Goal: Task Accomplishment & Management: Manage account settings

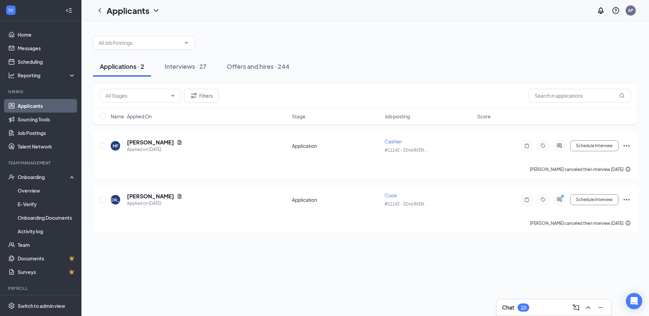
click at [33, 108] on link "Applicants" at bounding box center [47, 106] width 58 height 14
click at [561, 197] on circle "PrimaryDot" at bounding box center [561, 196] width 3 height 3
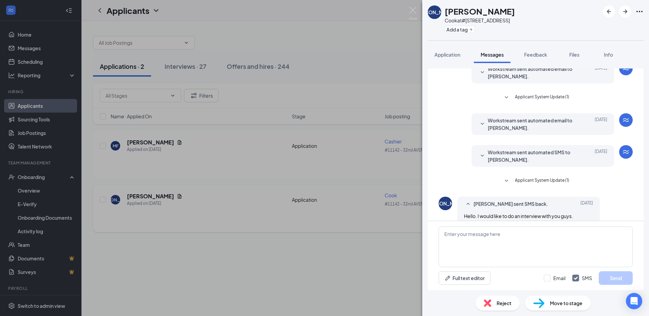
scroll to position [169, 0]
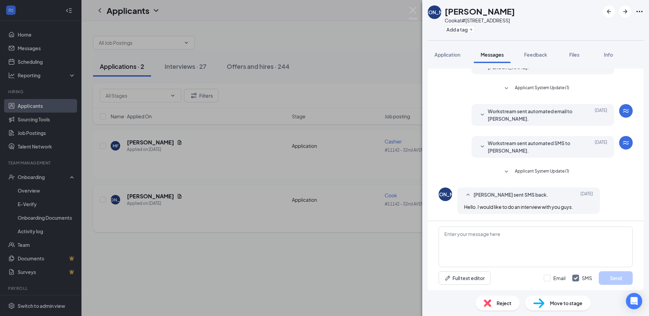
click at [443, 196] on div "[PERSON_NAME]" at bounding box center [444, 194] width 39 height 7
click at [163, 211] on div "JA [PERSON_NAME] at #[STREET_ADDRESS] Add a tag Application Messages Feedback F…" at bounding box center [324, 158] width 649 height 316
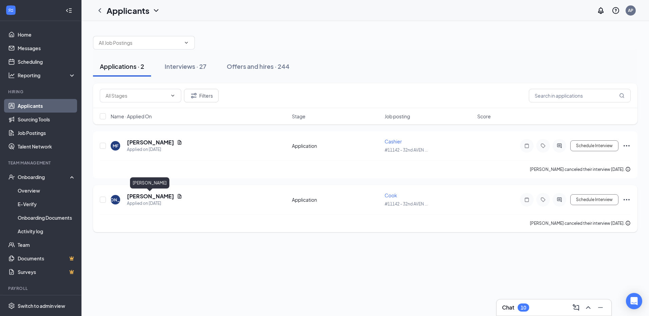
click at [161, 198] on h5 "[PERSON_NAME]" at bounding box center [150, 196] width 47 height 7
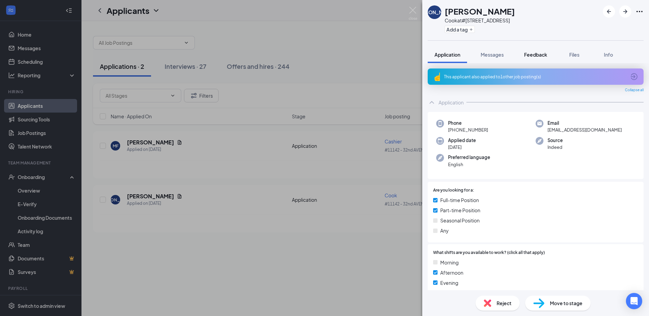
drag, startPoint x: 553, startPoint y: 55, endPoint x: 520, endPoint y: 59, distance: 33.5
click at [551, 55] on button "Feedback" at bounding box center [535, 54] width 37 height 17
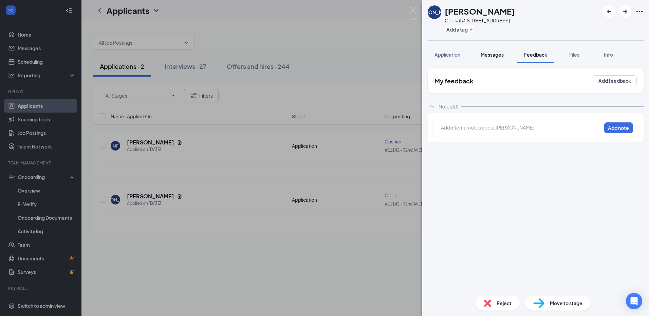
click at [494, 57] on span "Messages" at bounding box center [491, 55] width 23 height 6
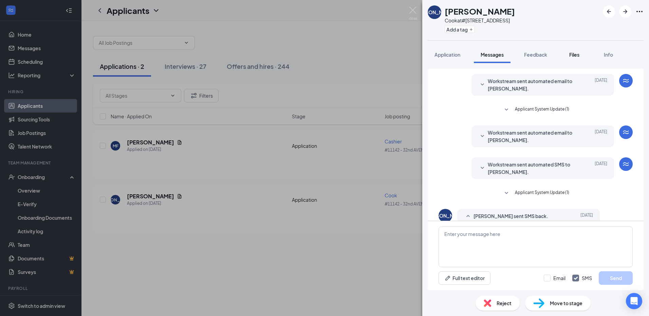
scroll to position [169, 0]
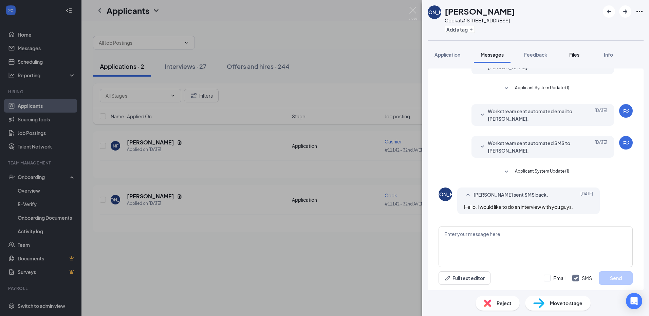
click at [576, 54] on span "Files" at bounding box center [574, 55] width 10 height 6
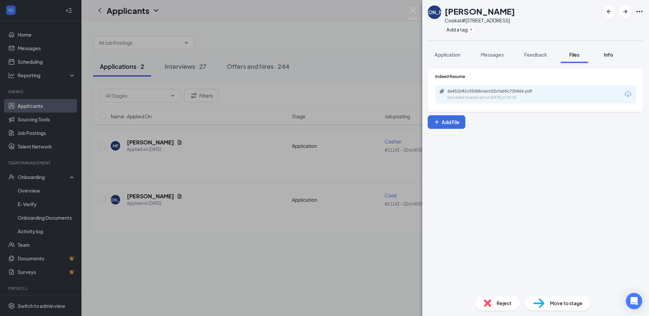
click at [610, 59] on button "Info" at bounding box center [607, 54] width 27 height 17
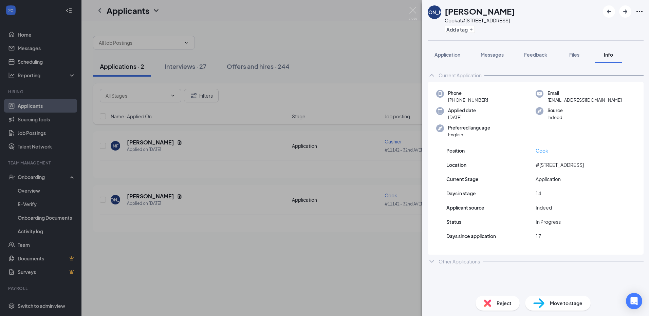
click at [356, 198] on div "JA [PERSON_NAME] at #[STREET_ADDRESS] Add a tag Application Messages Feedback F…" at bounding box center [324, 158] width 649 height 316
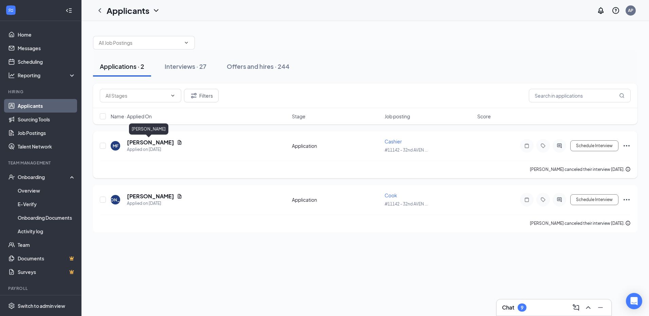
click at [139, 141] on h5 "[PERSON_NAME]" at bounding box center [150, 142] width 47 height 7
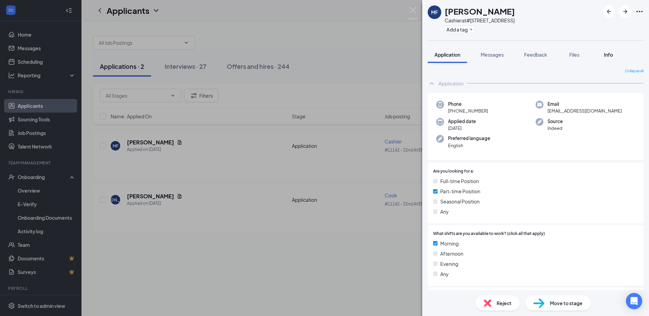
click at [606, 59] on button "Info" at bounding box center [607, 54] width 27 height 17
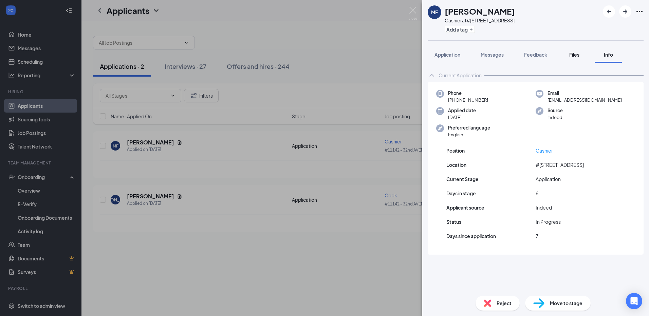
click at [574, 57] on span "Files" at bounding box center [574, 55] width 10 height 6
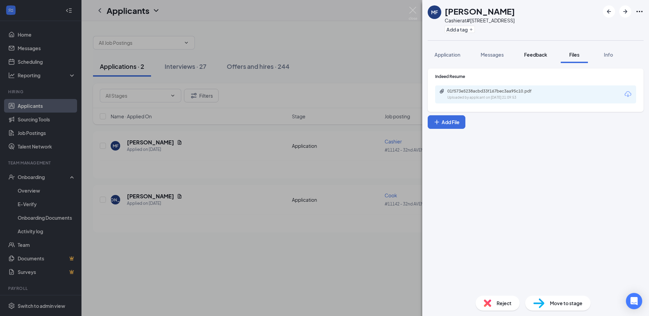
click at [537, 55] on span "Feedback" at bounding box center [535, 55] width 23 height 6
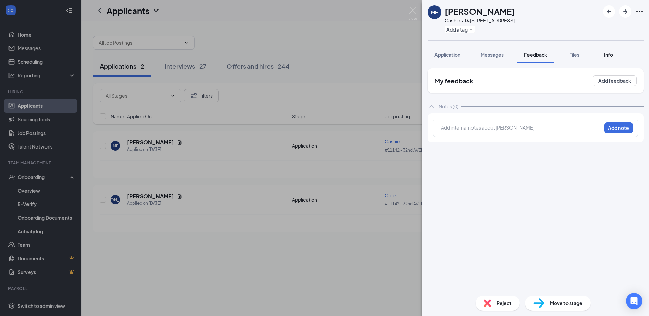
click at [609, 50] on button "Info" at bounding box center [607, 54] width 27 height 17
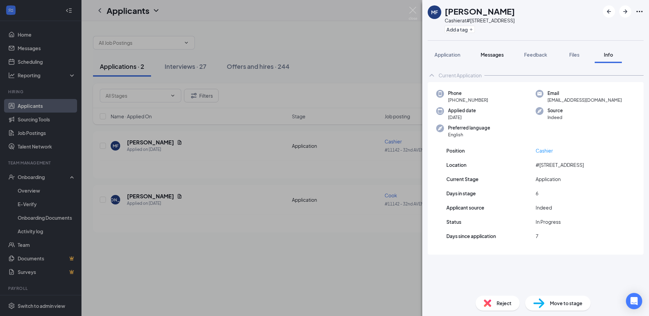
click at [501, 57] on span "Messages" at bounding box center [491, 55] width 23 height 6
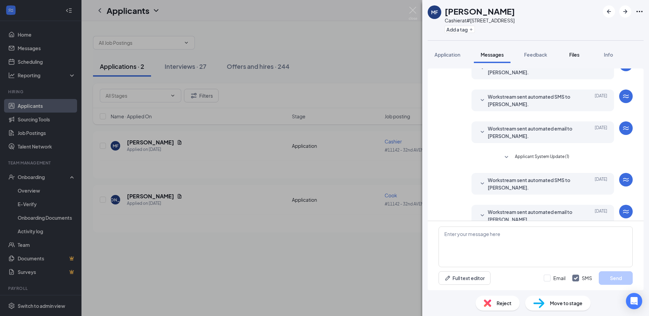
scroll to position [152, 0]
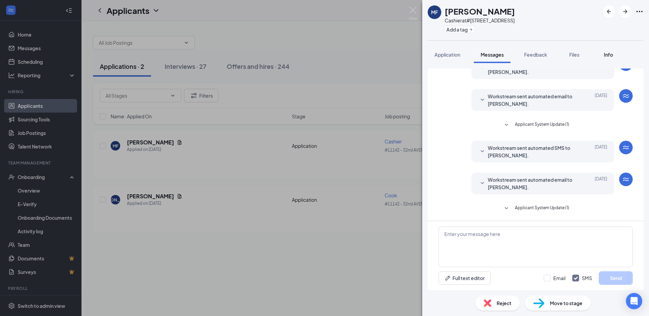
click at [612, 55] on span "Info" at bounding box center [608, 55] width 9 height 6
